Goal: Task Accomplishment & Management: Use online tool/utility

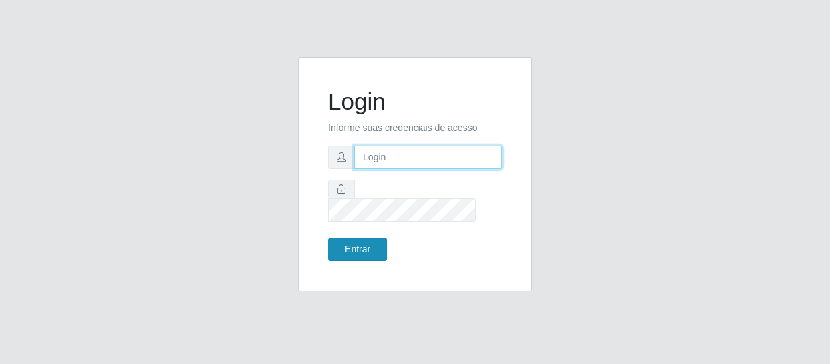
type input "[EMAIL_ADDRESS][DOMAIN_NAME]"
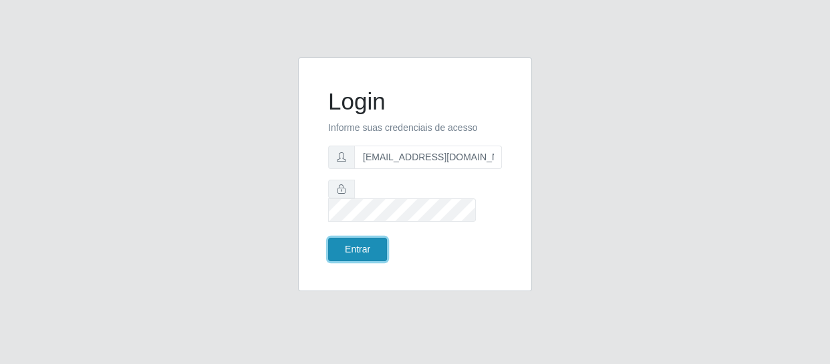
click at [336, 238] on button "Entrar" at bounding box center [357, 249] width 59 height 23
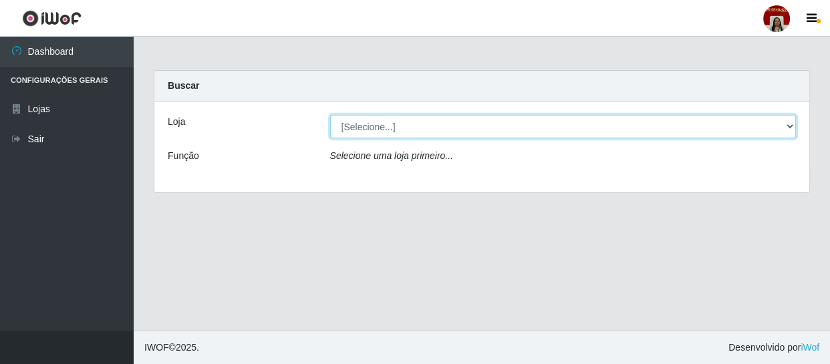
click at [364, 127] on select "[Selecione...] Mar Vermelho - Loja 04" at bounding box center [563, 126] width 467 height 23
select select "251"
click at [330, 115] on select "[Selecione...] Mar Vermelho - Loja 04" at bounding box center [563, 126] width 467 height 23
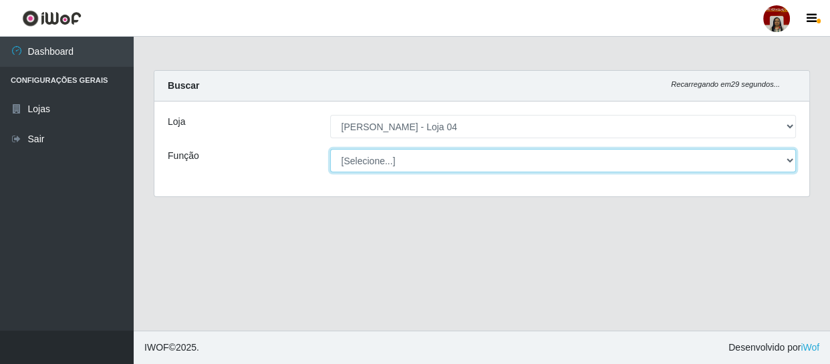
click at [377, 163] on select "[Selecione...] ASG ASG + ASG ++ Auxiliar de Depósito Auxiliar de Depósito + Aux…" at bounding box center [563, 160] width 467 height 23
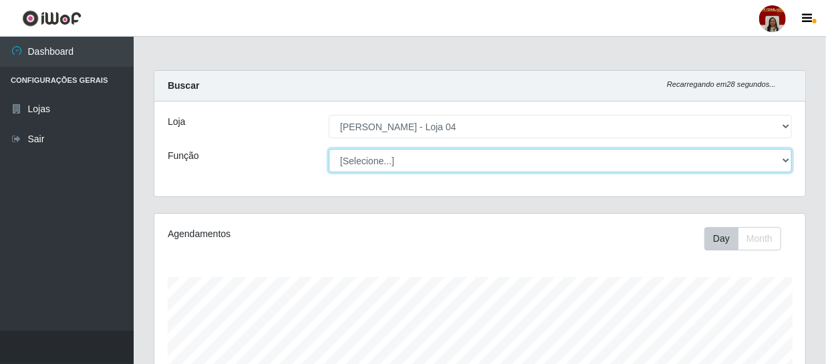
scroll to position [277, 651]
select select "22"
click at [329, 149] on select "[Selecione...] ASG ASG + ASG ++ Auxiliar de Depósito Auxiliar de Depósito + Aux…" at bounding box center [560, 160] width 463 height 23
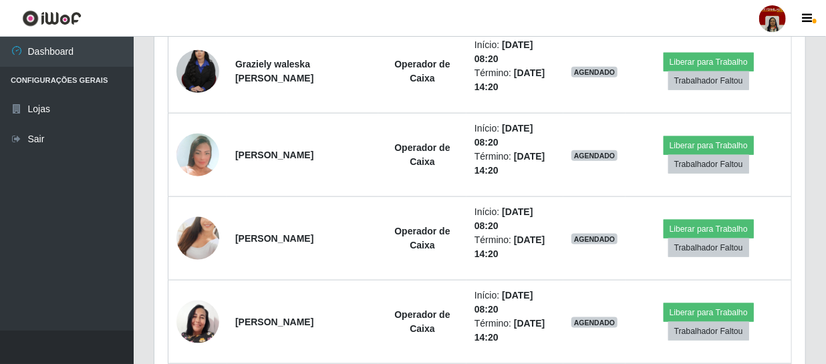
scroll to position [669, 0]
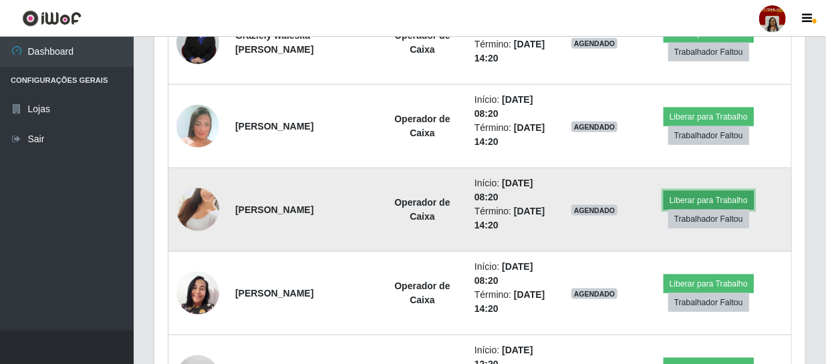
click at [678, 198] on button "Liberar para Trabalho" at bounding box center [709, 200] width 90 height 19
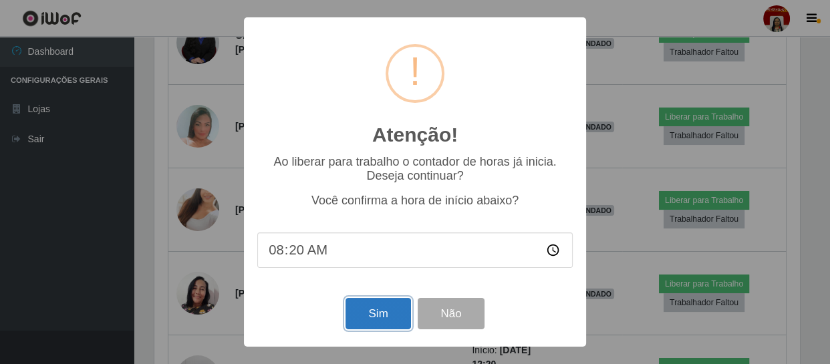
click at [370, 312] on button "Sim" at bounding box center [378, 313] width 65 height 31
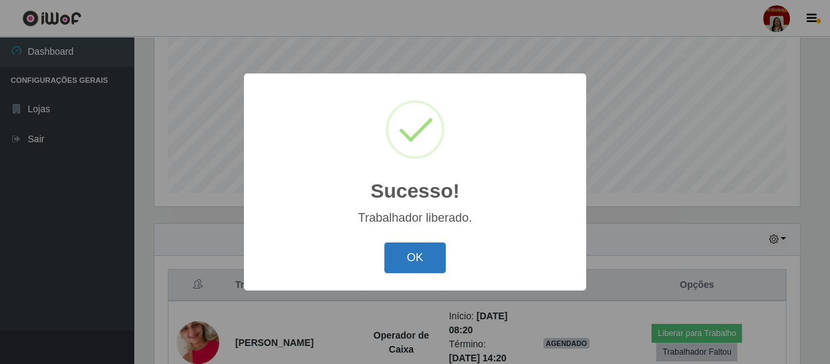
click at [421, 249] on button "OK" at bounding box center [415, 258] width 62 height 31
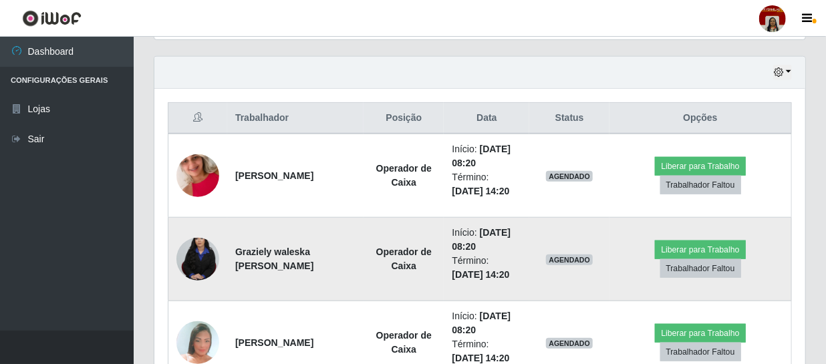
scroll to position [451, 0]
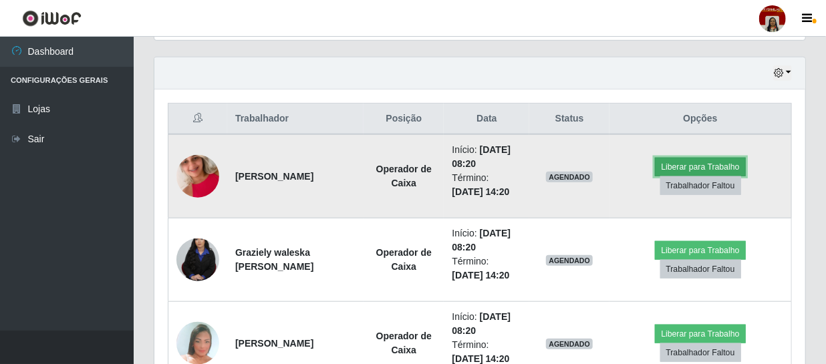
click at [667, 162] on button "Liberar para Trabalho" at bounding box center [700, 167] width 90 height 19
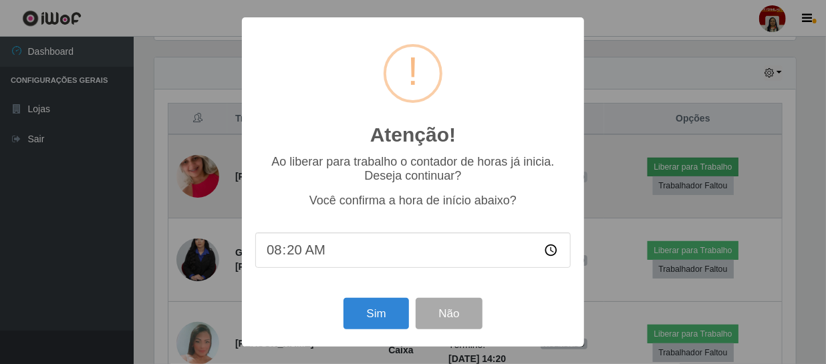
scroll to position [277, 645]
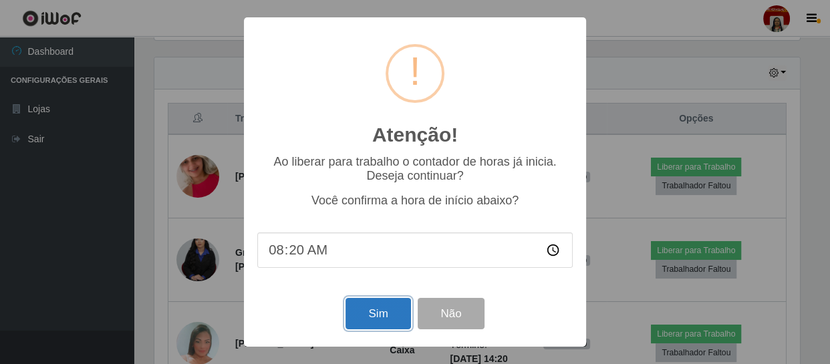
click at [389, 314] on button "Sim" at bounding box center [378, 313] width 65 height 31
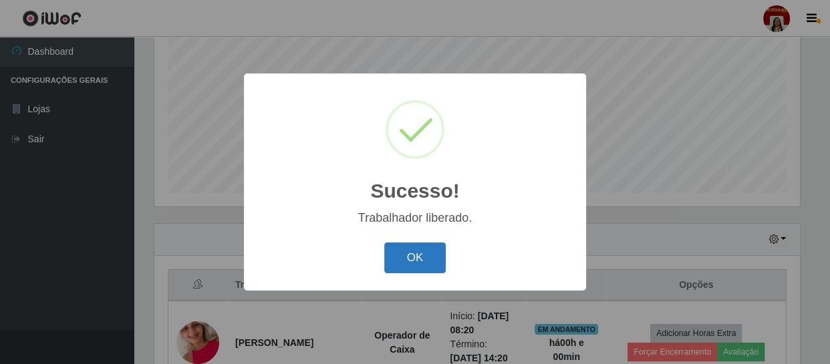
click at [432, 254] on button "OK" at bounding box center [415, 258] width 62 height 31
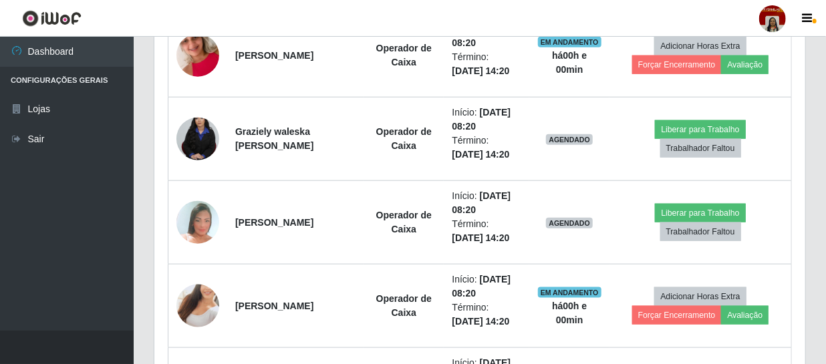
scroll to position [588, 0]
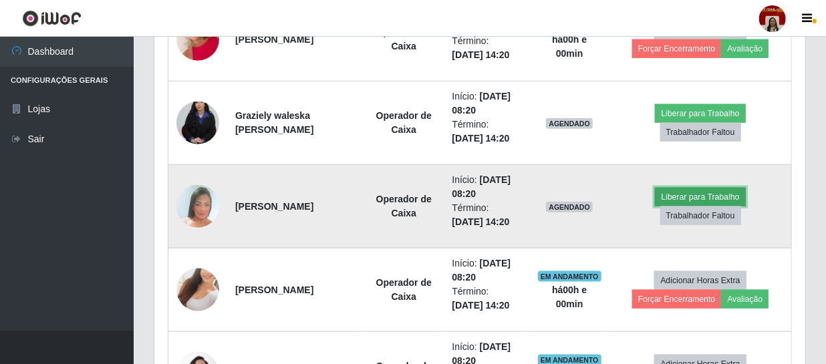
click at [687, 193] on button "Liberar para Trabalho" at bounding box center [700, 197] width 90 height 19
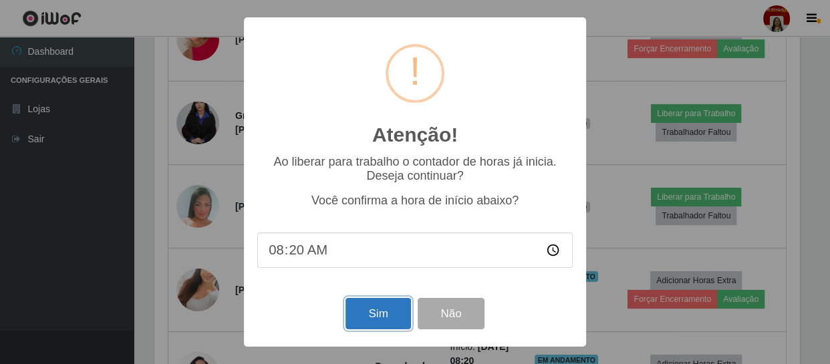
click at [383, 314] on button "Sim" at bounding box center [378, 313] width 65 height 31
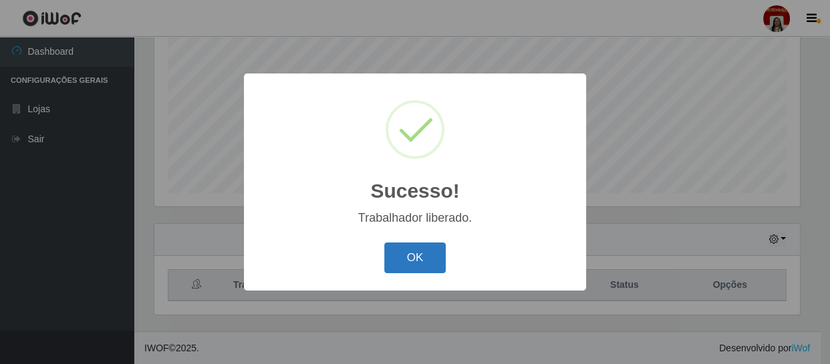
click at [431, 253] on button "OK" at bounding box center [415, 258] width 62 height 31
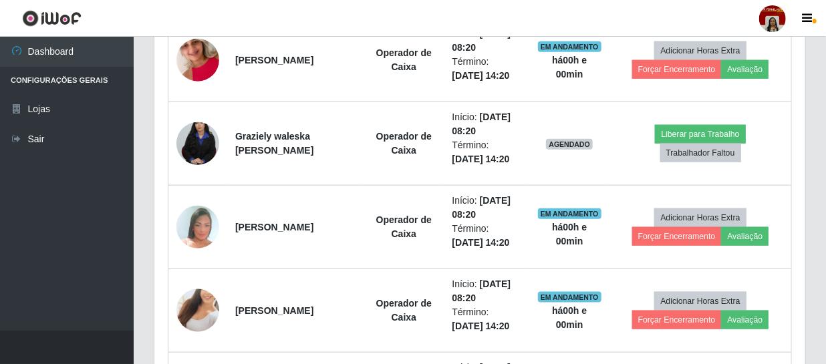
scroll to position [588, 0]
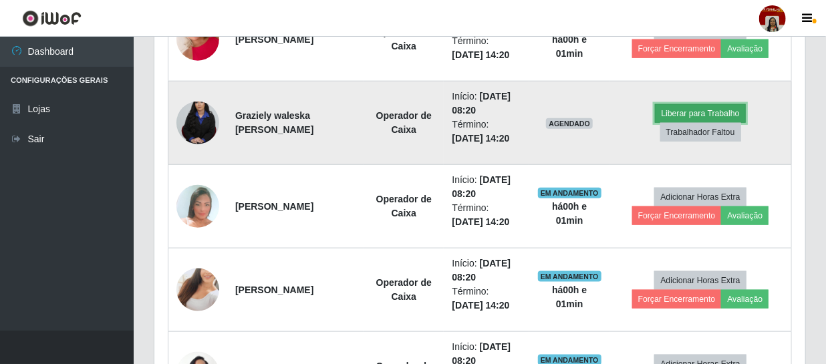
click at [691, 110] on button "Liberar para Trabalho" at bounding box center [700, 113] width 90 height 19
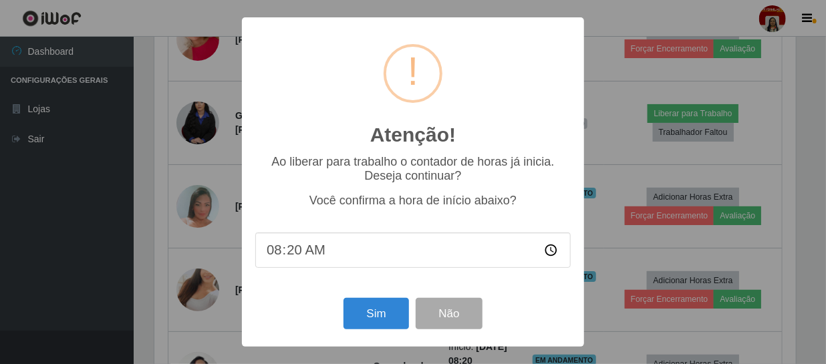
scroll to position [277, 645]
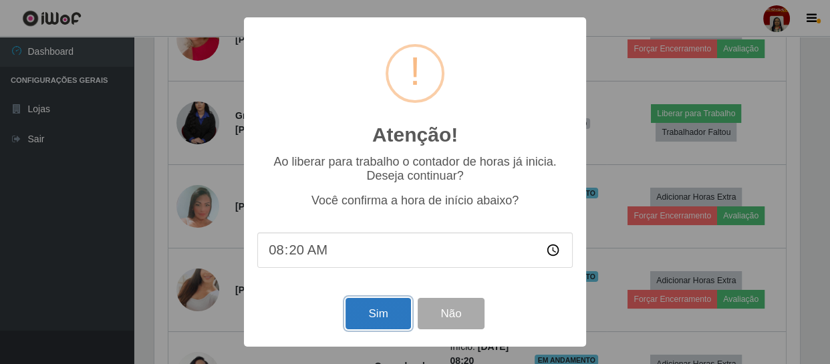
click at [370, 307] on button "Sim" at bounding box center [378, 313] width 65 height 31
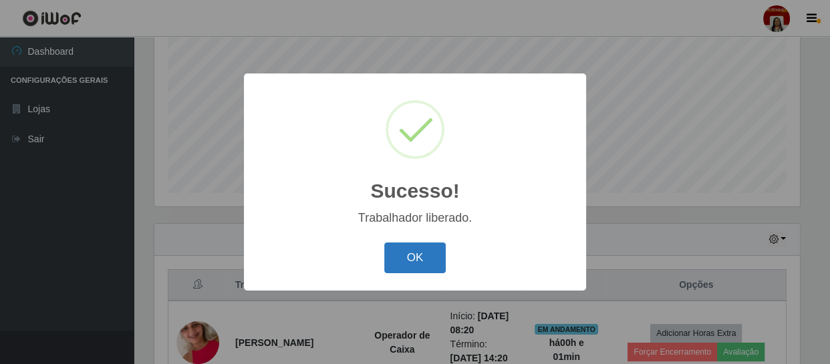
click at [421, 259] on button "OK" at bounding box center [415, 258] width 62 height 31
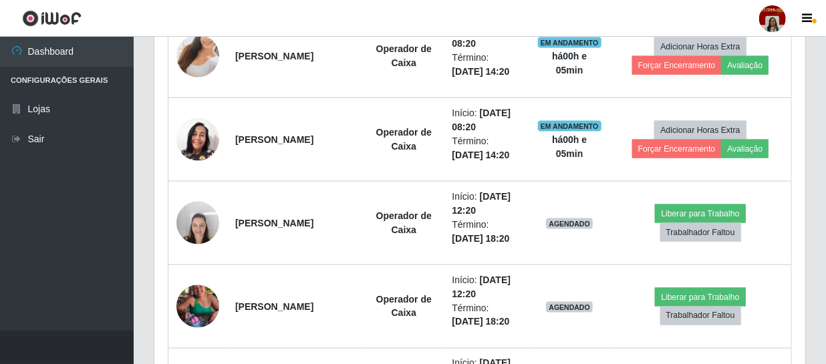
scroll to position [816, 0]
